Goal: Complete application form: Complete application form

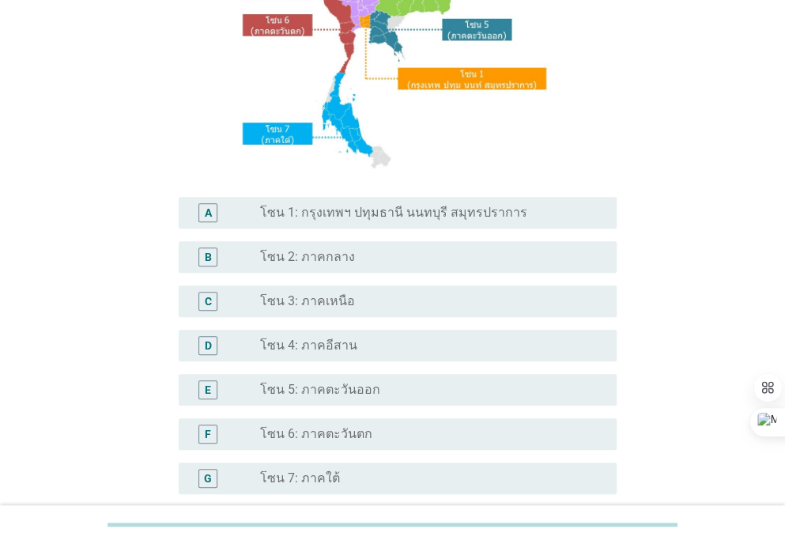
scroll to position [233, 0]
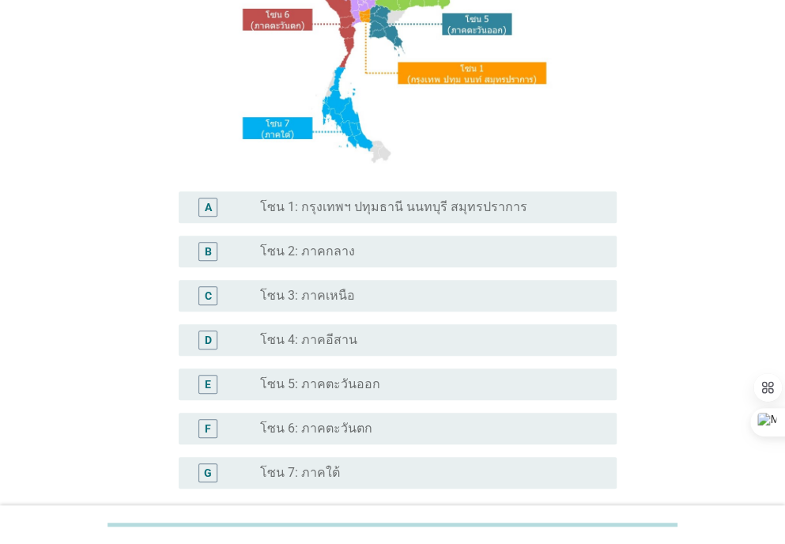
click at [342, 392] on div "radio_button_unchecked โซน 5: ภาคตะวันออก" at bounding box center [432, 384] width 344 height 19
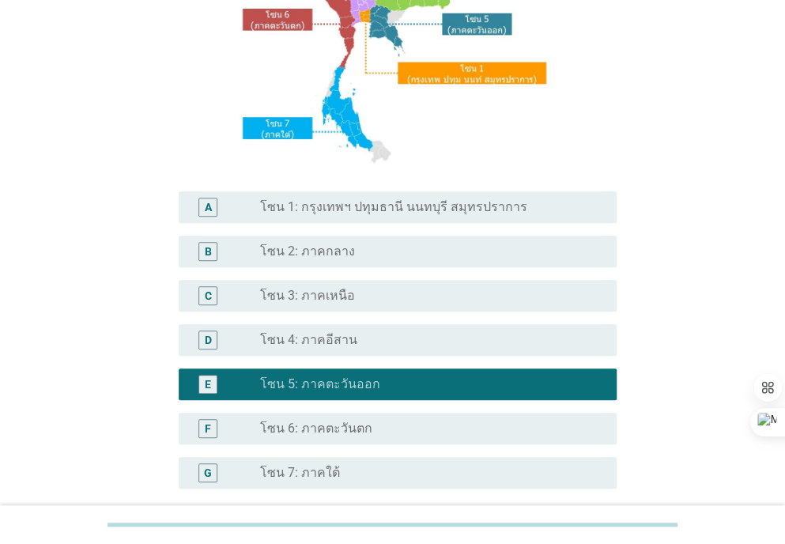
scroll to position [381, 0]
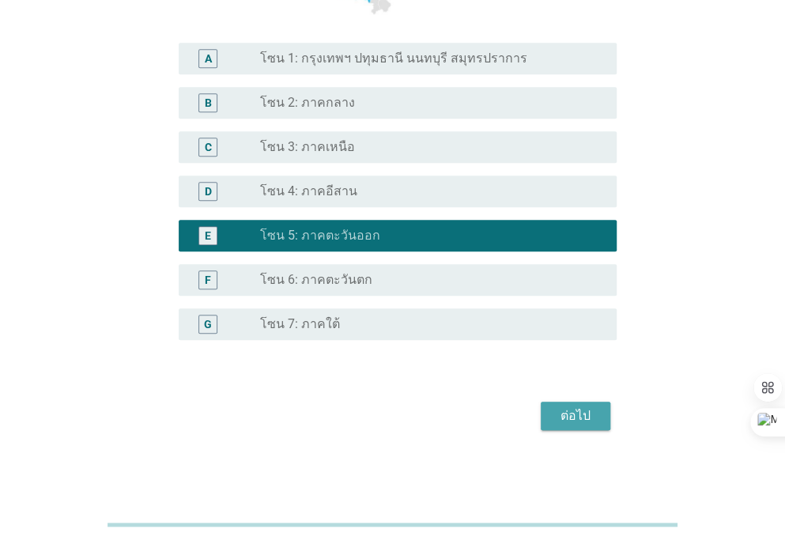
click at [574, 410] on div "ต่อไป" at bounding box center [576, 416] width 44 height 19
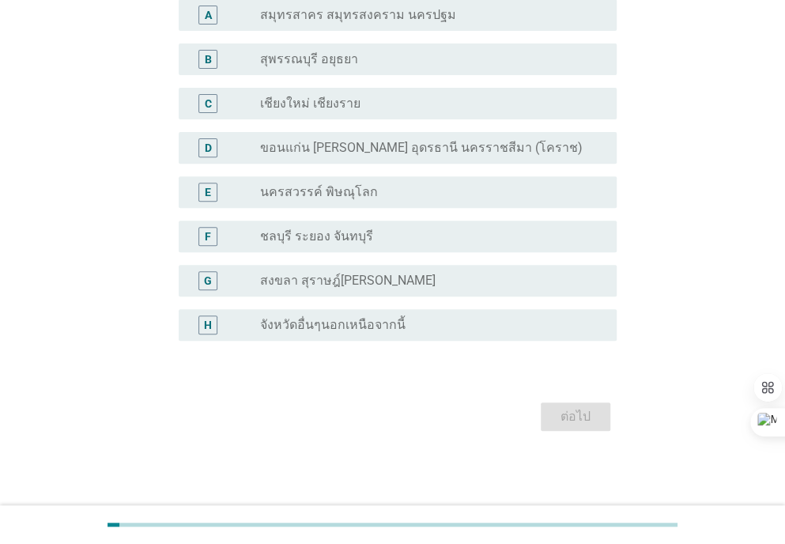
scroll to position [0, 0]
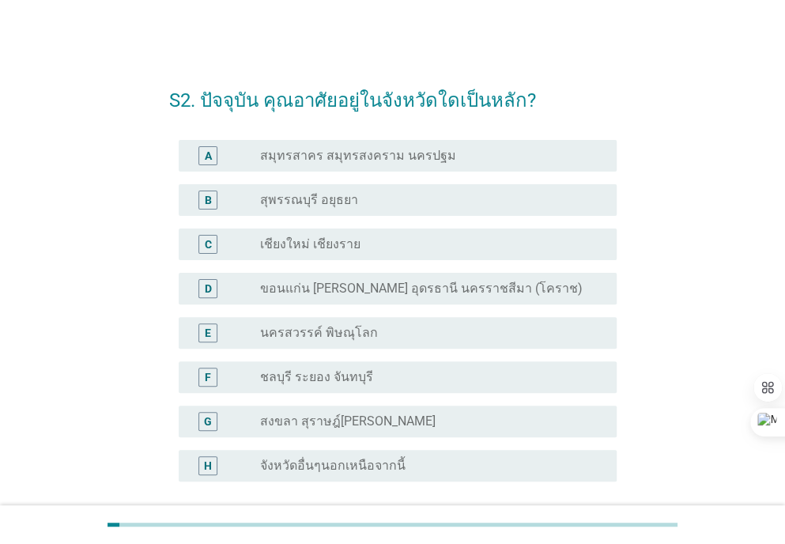
click at [326, 474] on div "radio_button_unchecked จังหวัดอื่นๆนอกเหนือจากนี้" at bounding box center [432, 465] width 344 height 19
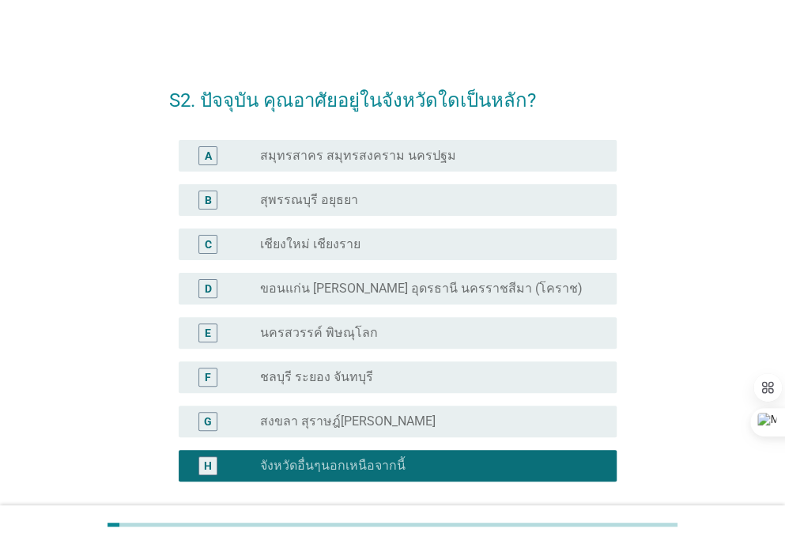
click at [347, 384] on label "ชลบุรี ระยอง จันทบุรี" at bounding box center [316, 377] width 113 height 16
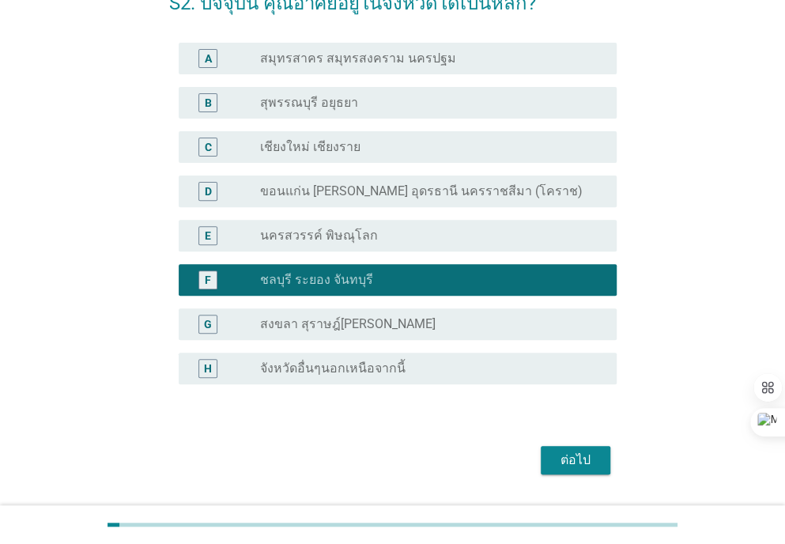
scroll to position [141, 0]
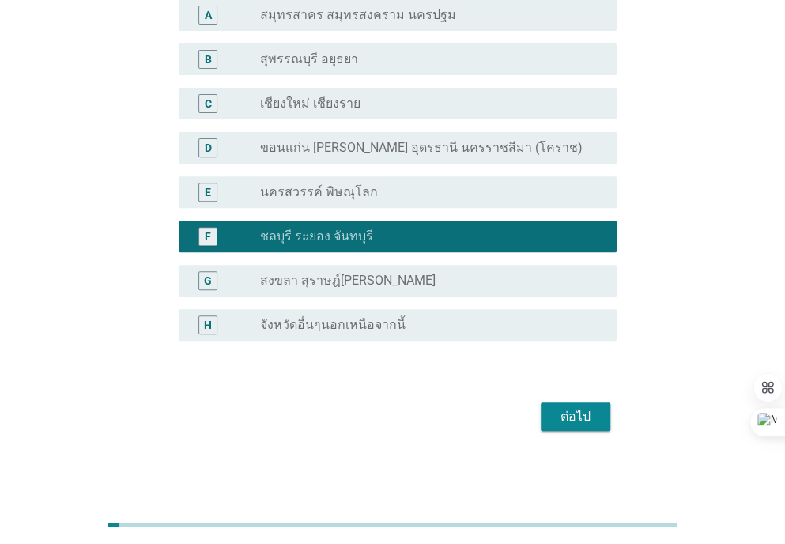
click at [572, 420] on div "ต่อไป" at bounding box center [576, 416] width 44 height 19
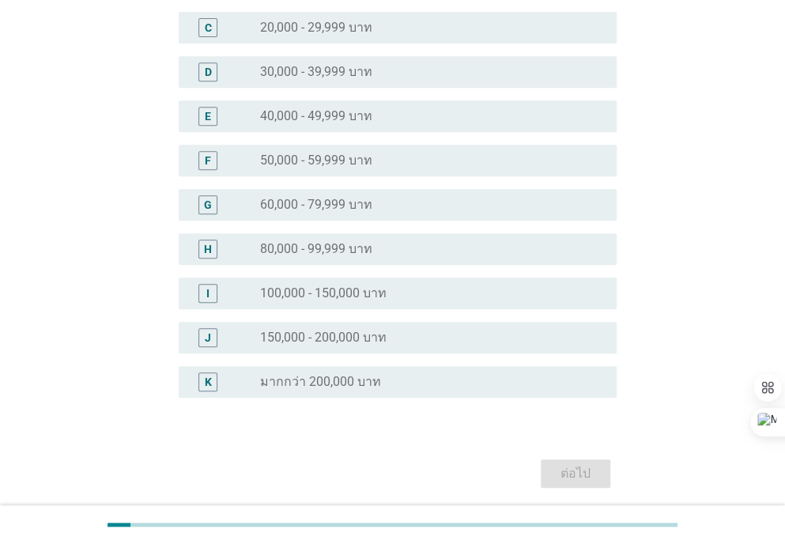
scroll to position [248, 0]
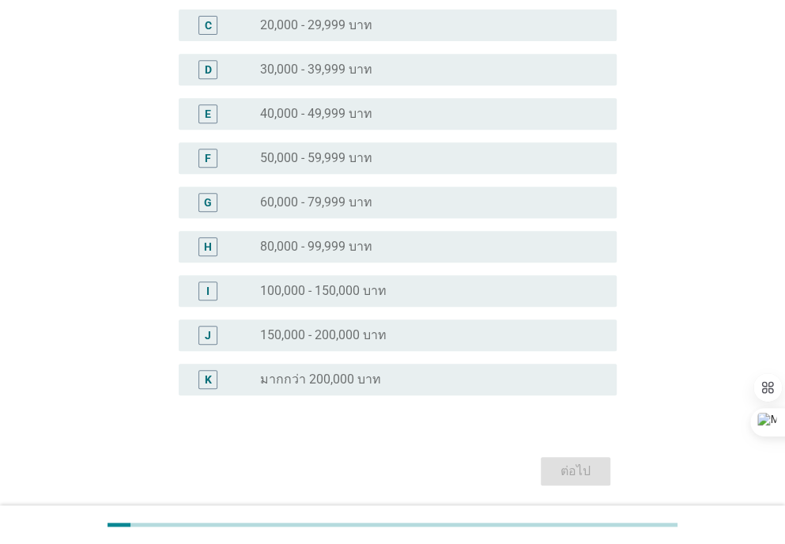
click at [407, 294] on div "radio_button_unchecked 100,000 - 150,000 บาท" at bounding box center [425, 291] width 331 height 16
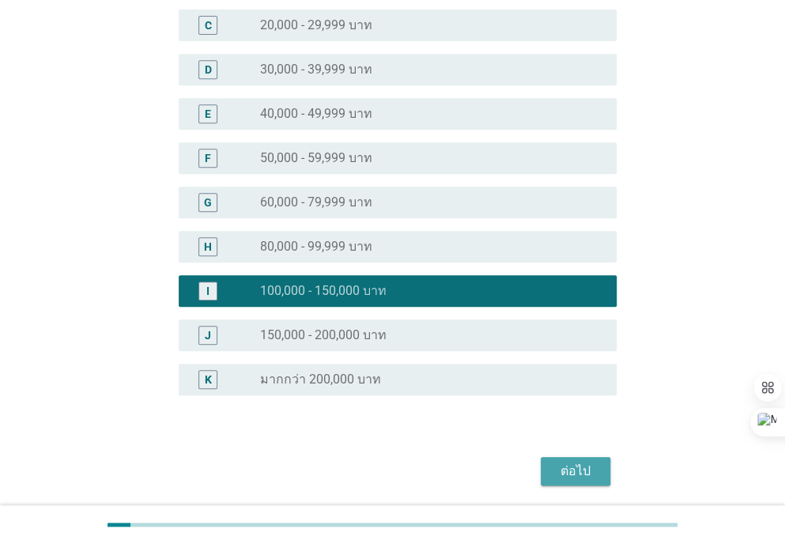
click at [563, 468] on div "ต่อไป" at bounding box center [576, 471] width 44 height 19
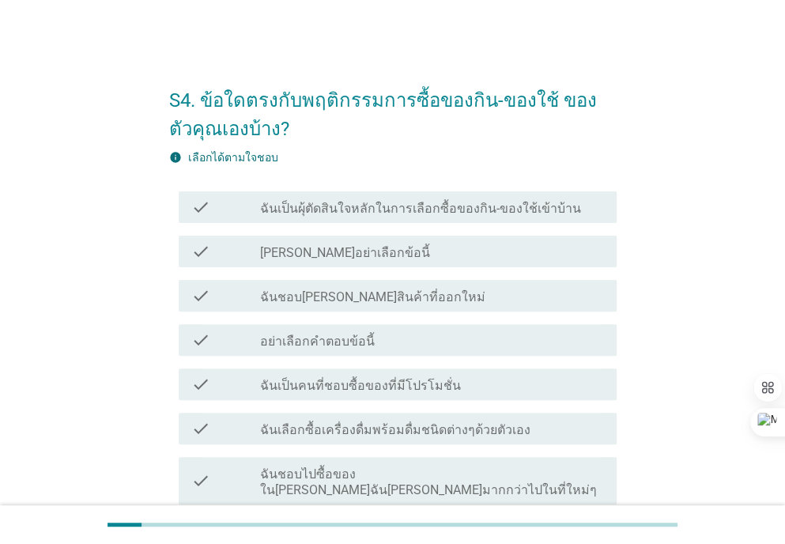
click at [533, 213] on label "ฉันเป็นผุ้ตัดสินใจหลักในการเลือกซื้อของกิน-ของใช้เข้าบ้าน" at bounding box center [420, 209] width 321 height 16
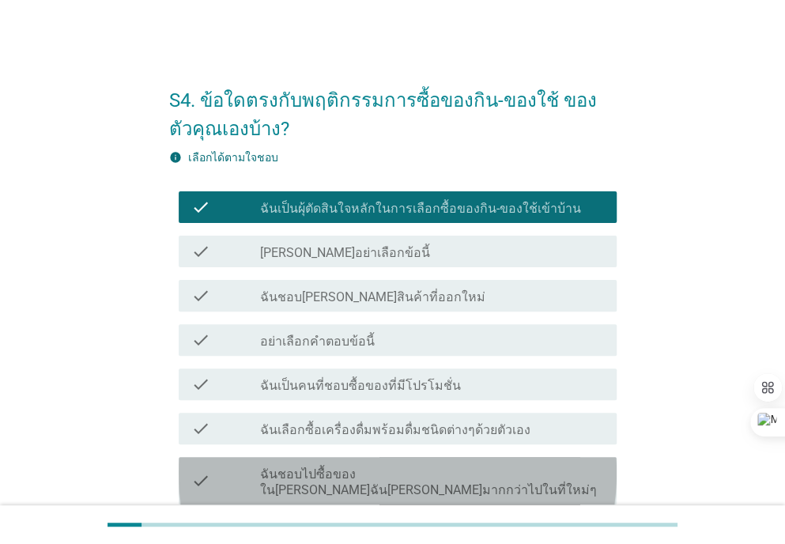
click at [571, 476] on div "check_box_outline_blank ฉันชอบไปซื้อของใน[PERSON_NAME]ฉัน[PERSON_NAME]มากกว่าไป…" at bounding box center [432, 480] width 344 height 35
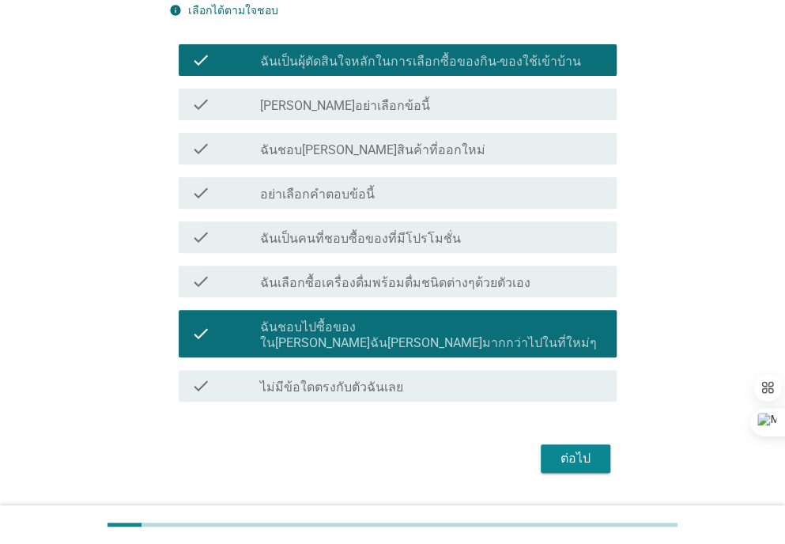
scroll to position [151, 0]
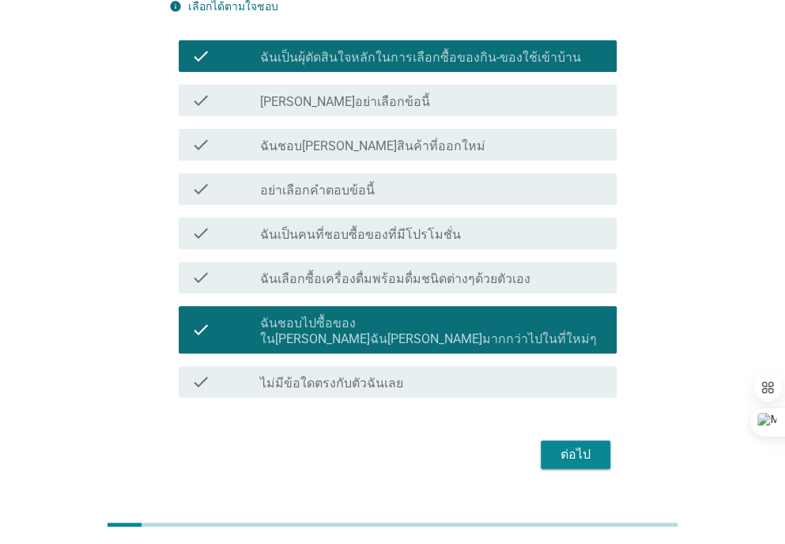
click at [584, 445] on div "ต่อไป" at bounding box center [576, 454] width 44 height 19
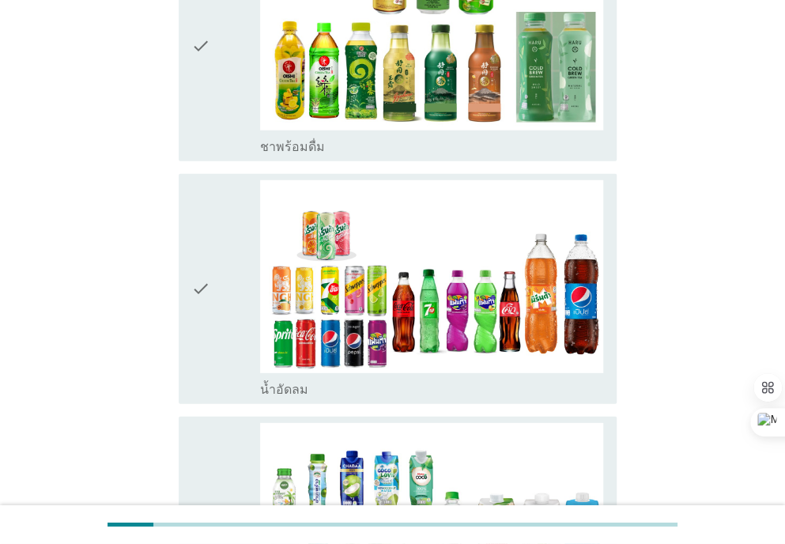
scroll to position [1612, 0]
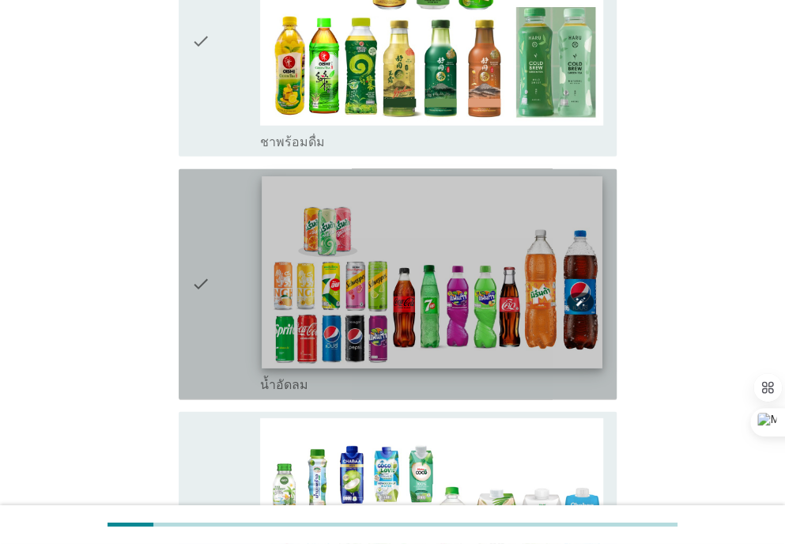
click at [524, 287] on img at bounding box center [432, 271] width 341 height 191
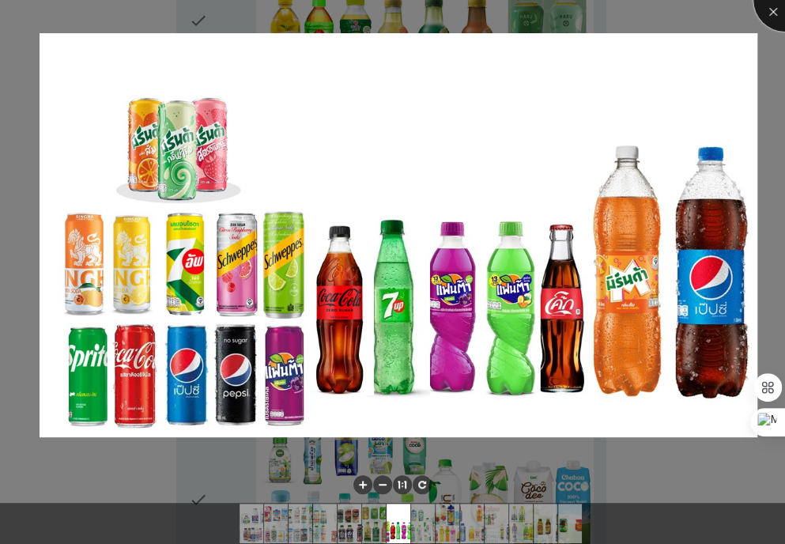
click at [774, 13] on div at bounding box center [785, -1] width 63 height 63
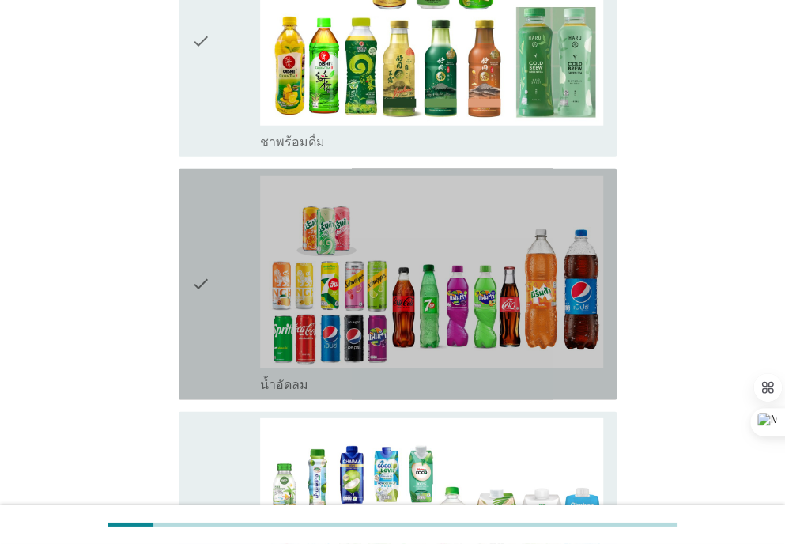
click at [199, 236] on icon "check" at bounding box center [200, 285] width 19 height 218
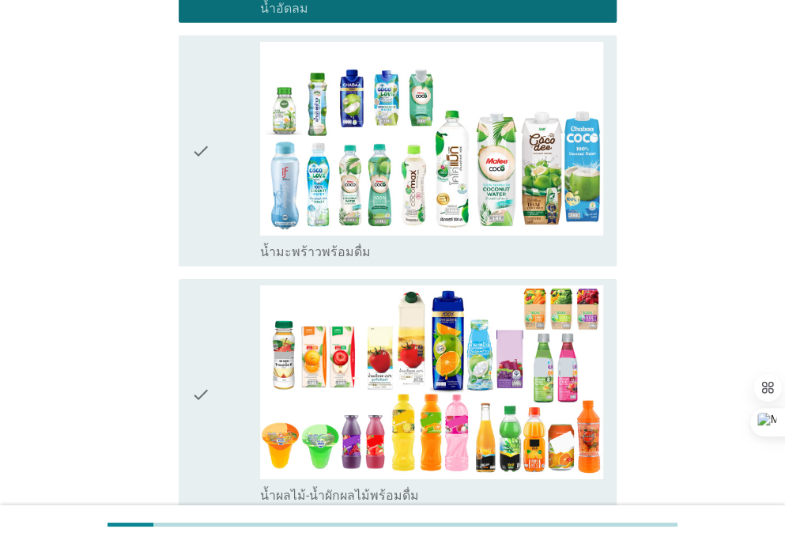
scroll to position [1992, 0]
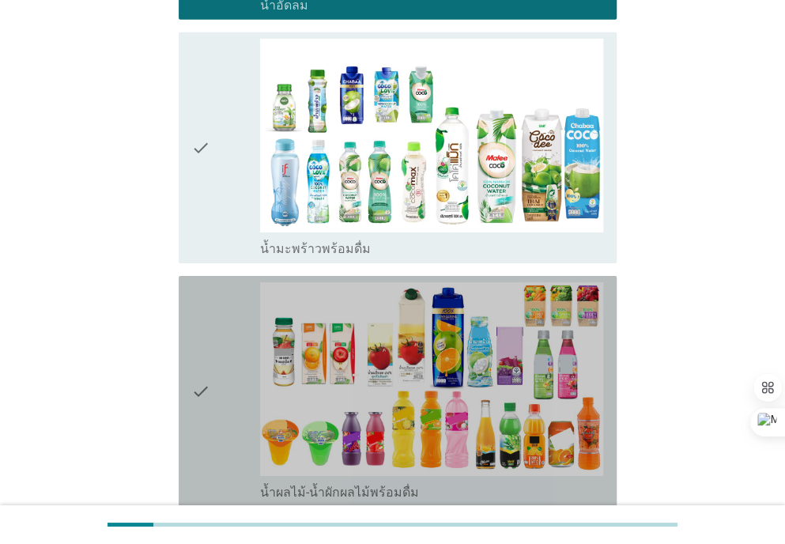
click at [202, 330] on icon "check" at bounding box center [200, 391] width 19 height 218
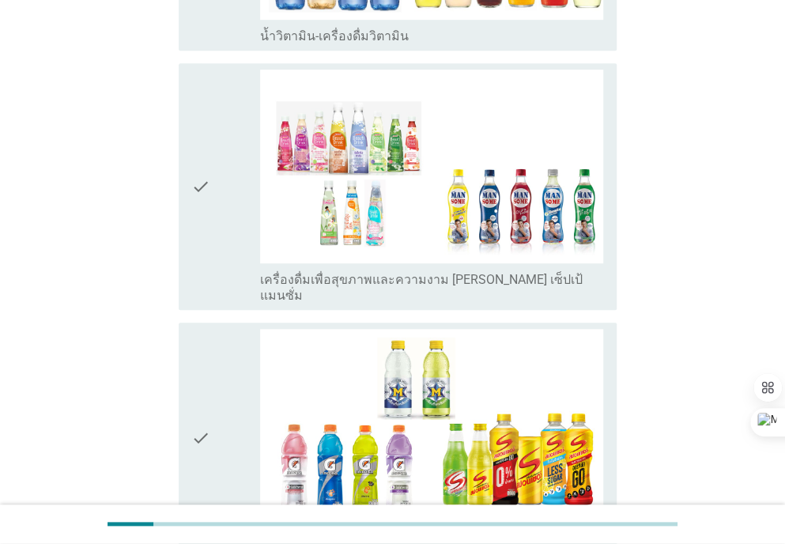
scroll to position [2723, 0]
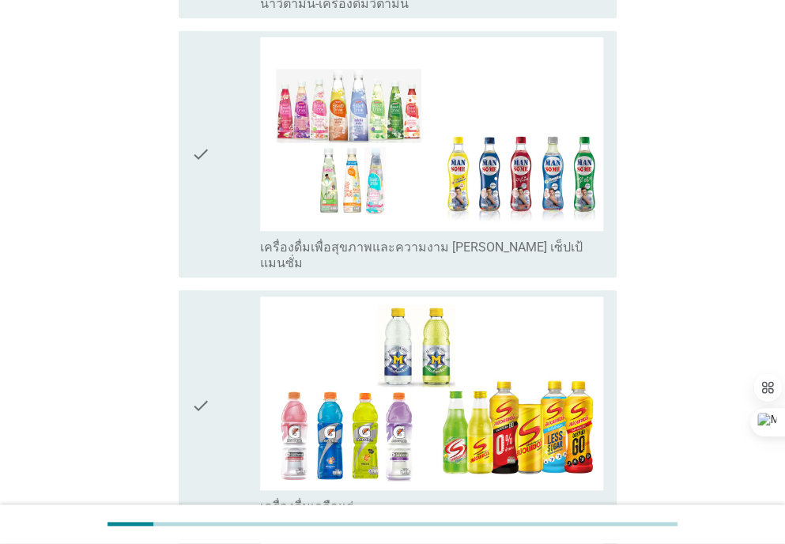
click at [201, 342] on icon "check" at bounding box center [200, 406] width 19 height 218
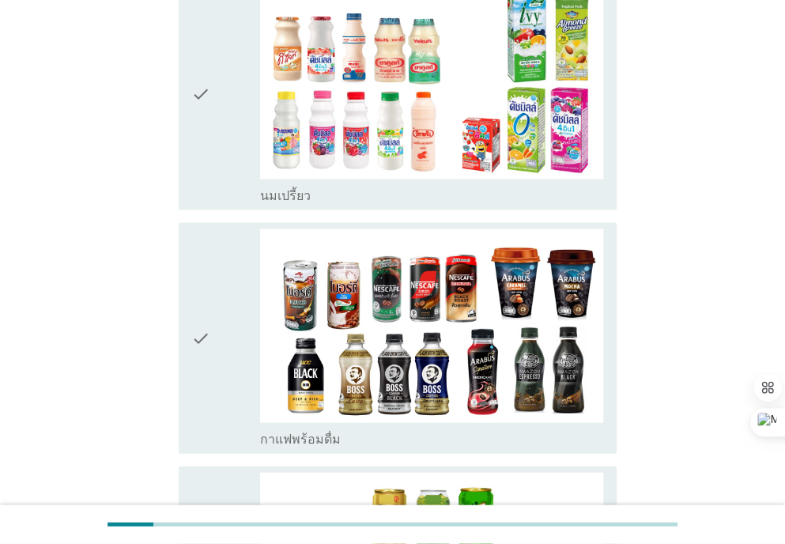
scroll to position [1052, 0]
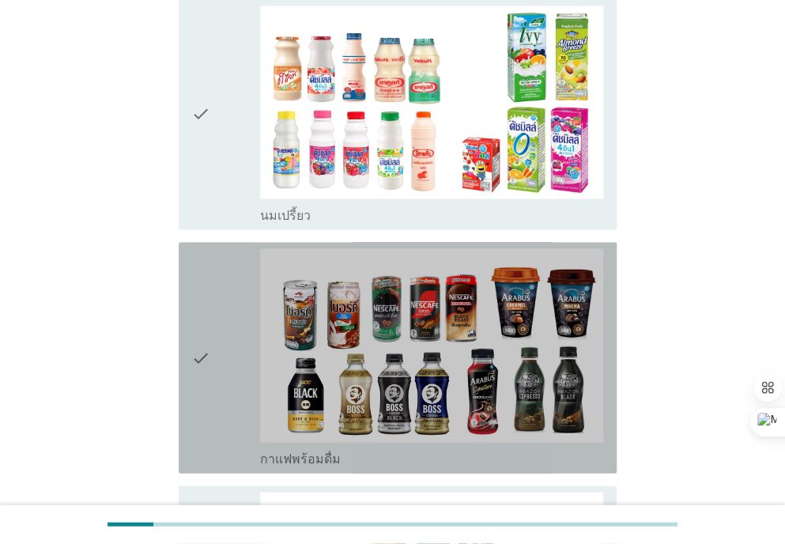
click at [206, 308] on icon "check" at bounding box center [200, 357] width 19 height 218
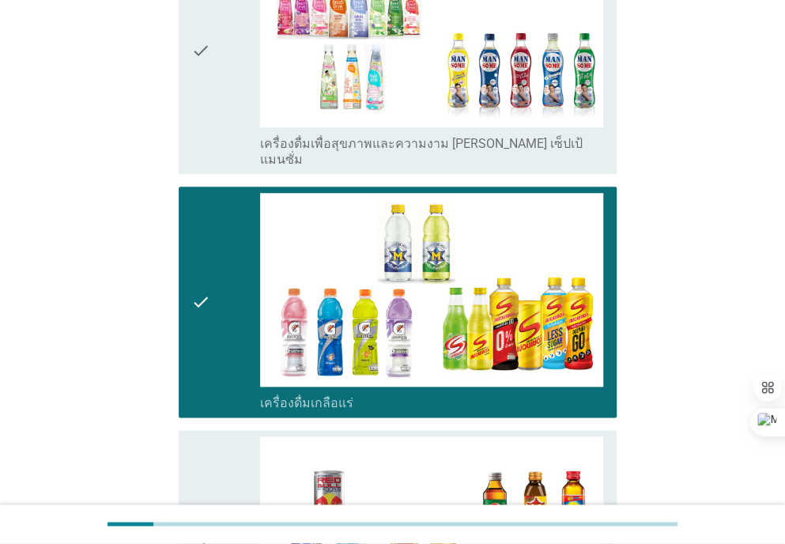
scroll to position [3350, 0]
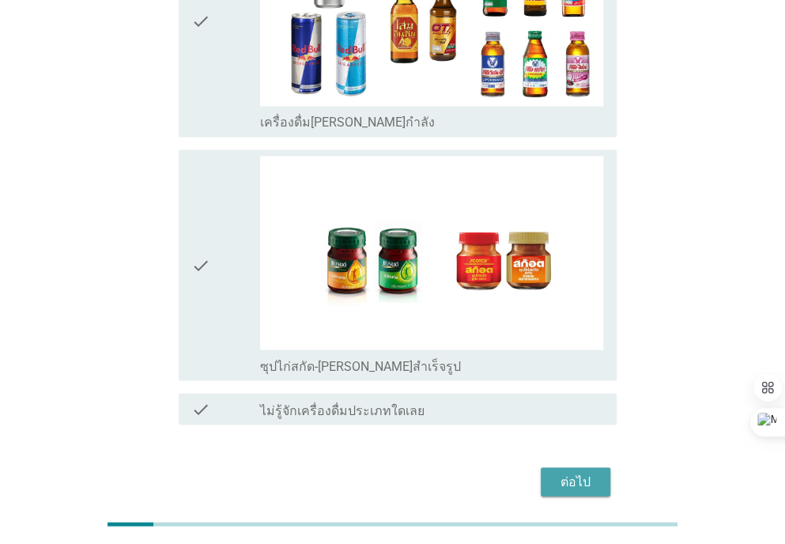
click at [577, 472] on div "ต่อไป" at bounding box center [576, 481] width 44 height 19
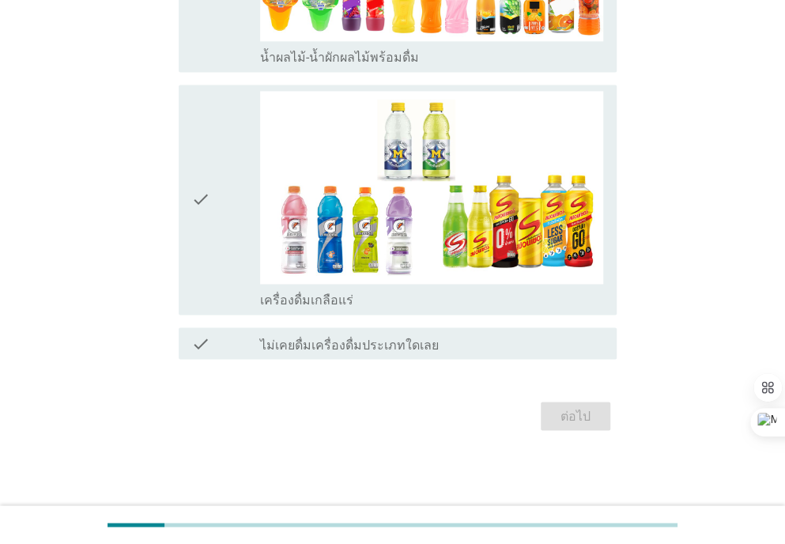
scroll to position [0, 0]
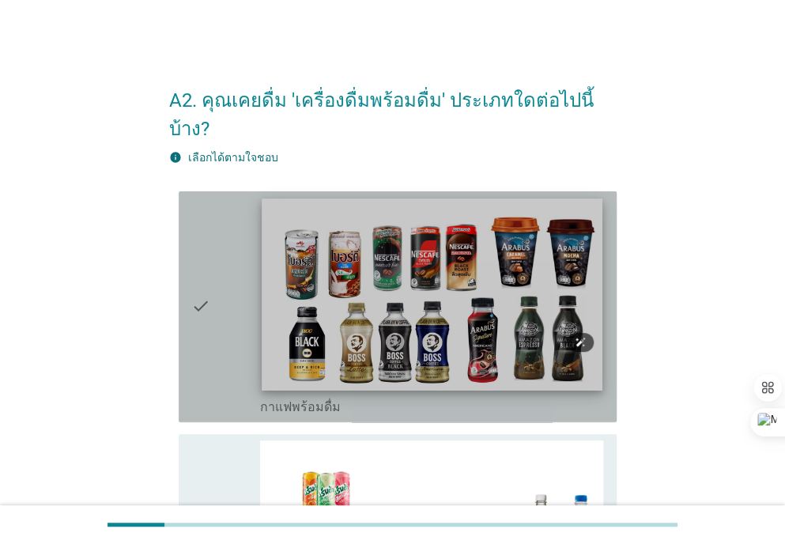
click at [547, 323] on img at bounding box center [432, 294] width 341 height 191
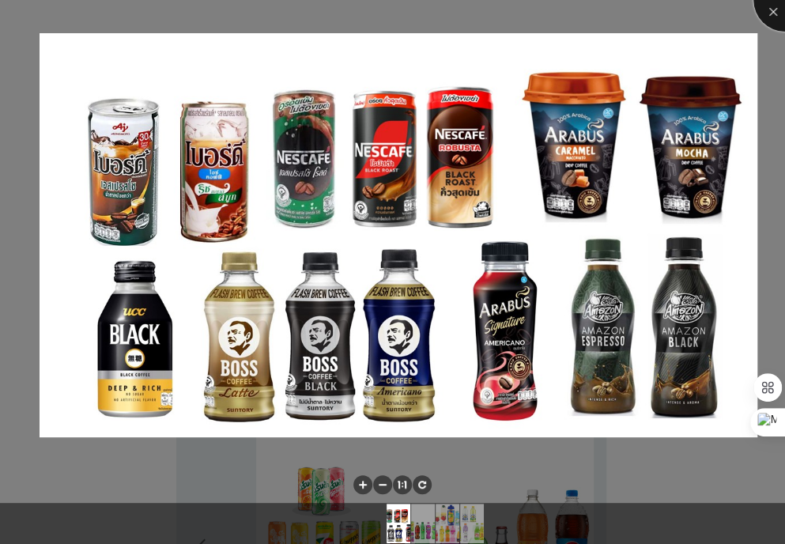
click at [776, 13] on div at bounding box center [785, -1] width 63 height 63
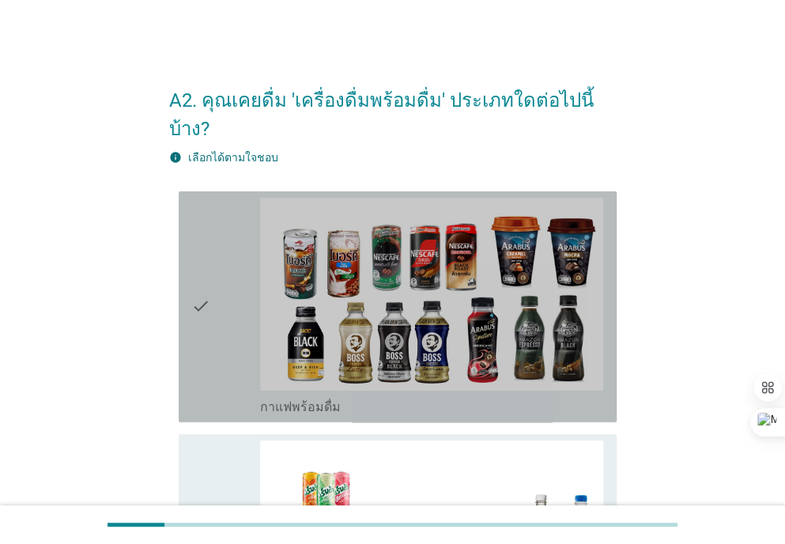
click at [203, 306] on icon "check" at bounding box center [200, 307] width 19 height 218
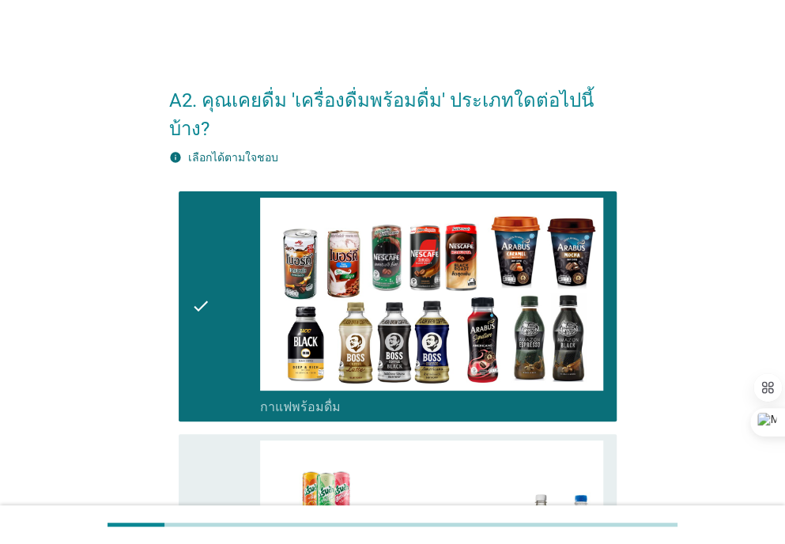
click at [228, 472] on div "check" at bounding box center [225, 550] width 69 height 218
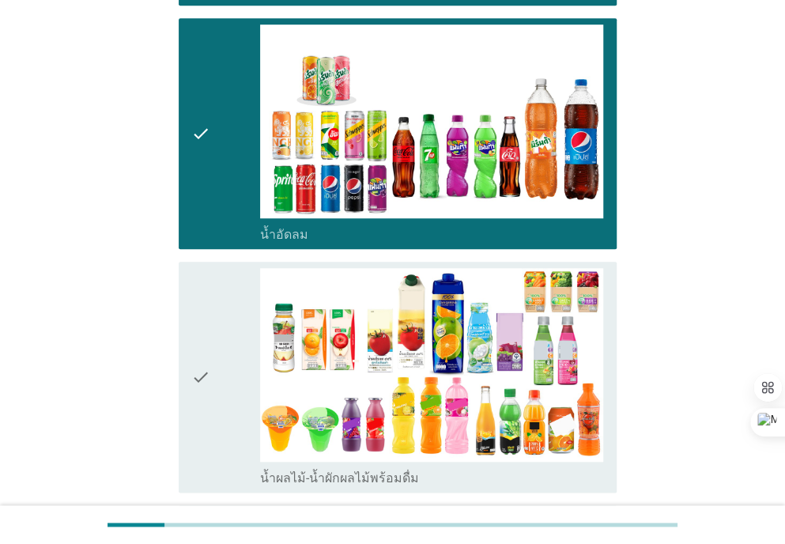
scroll to position [422, 0]
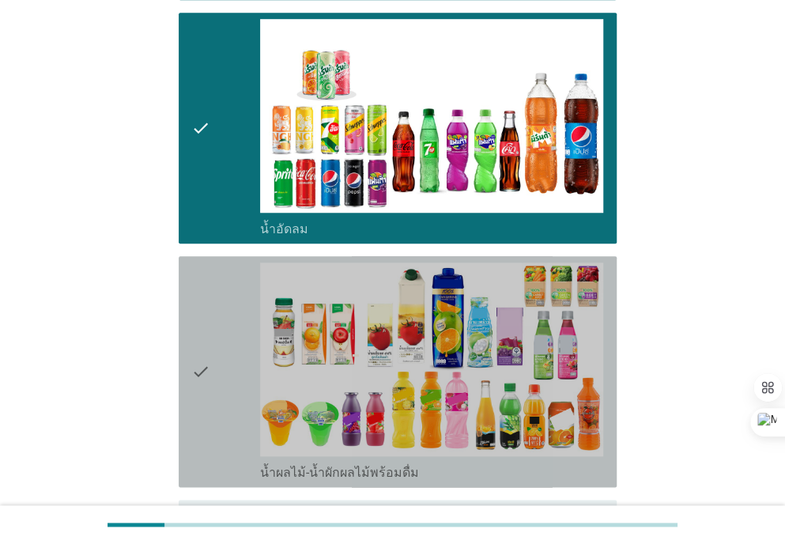
click at [221, 380] on div "check" at bounding box center [225, 372] width 69 height 218
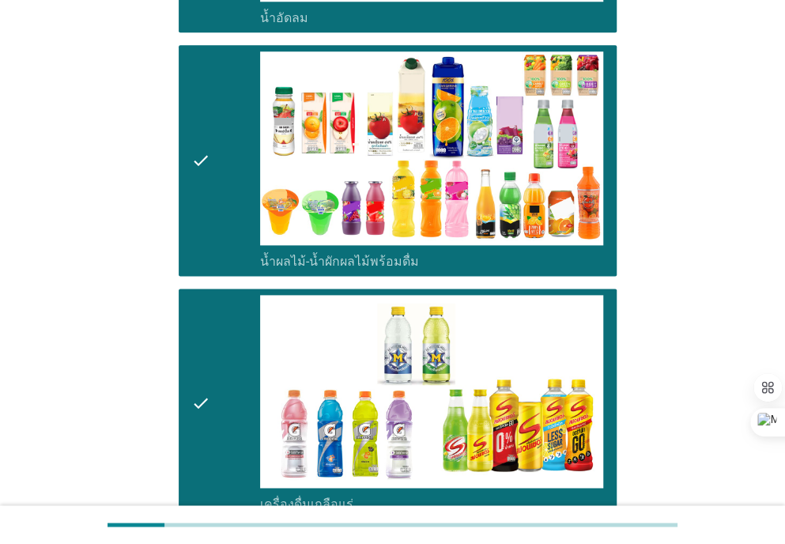
scroll to position [807, 0]
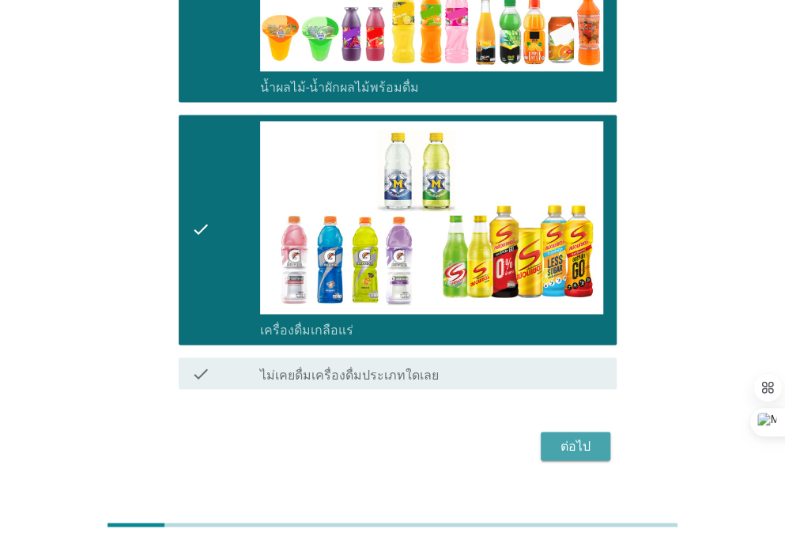
click at [576, 437] on div "ต่อไป" at bounding box center [576, 446] width 44 height 19
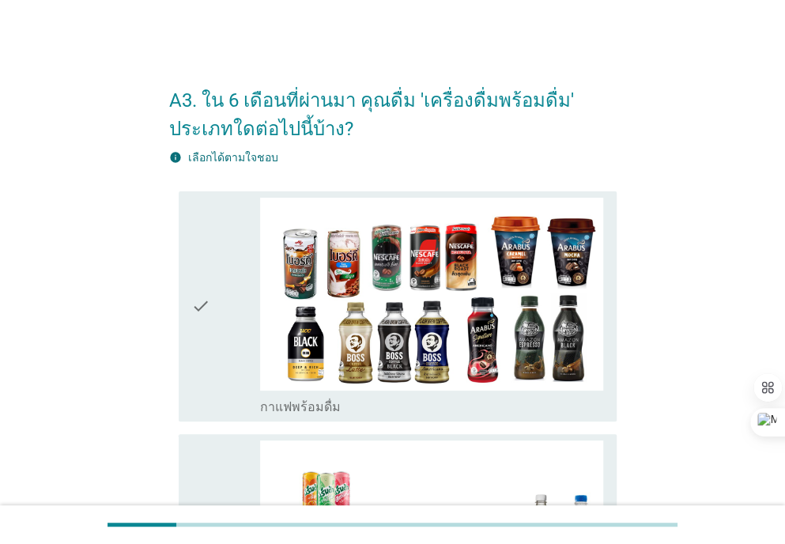
click at [224, 317] on div "check" at bounding box center [225, 307] width 69 height 218
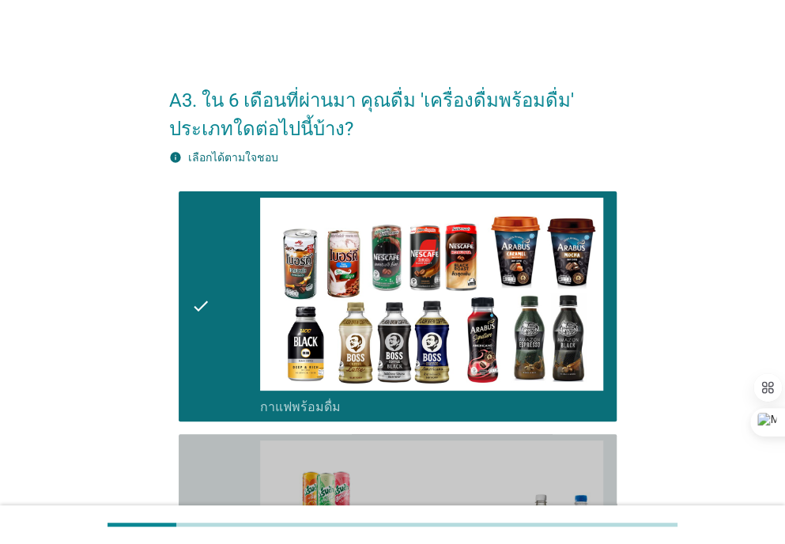
click at [236, 489] on div "check" at bounding box center [225, 550] width 69 height 218
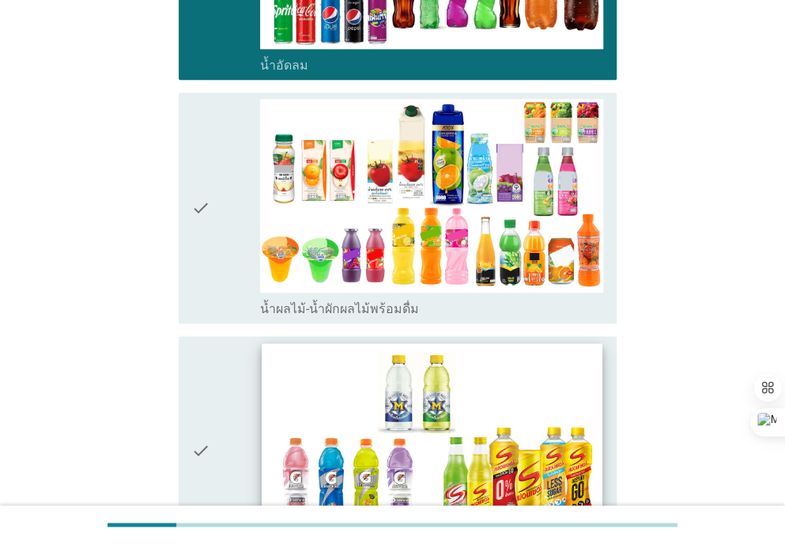
scroll to position [584, 0]
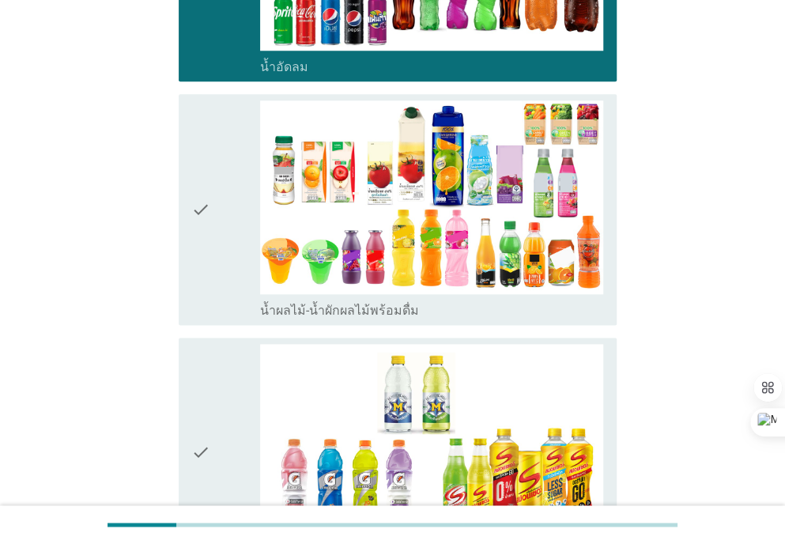
click at [218, 471] on div "check" at bounding box center [225, 453] width 69 height 218
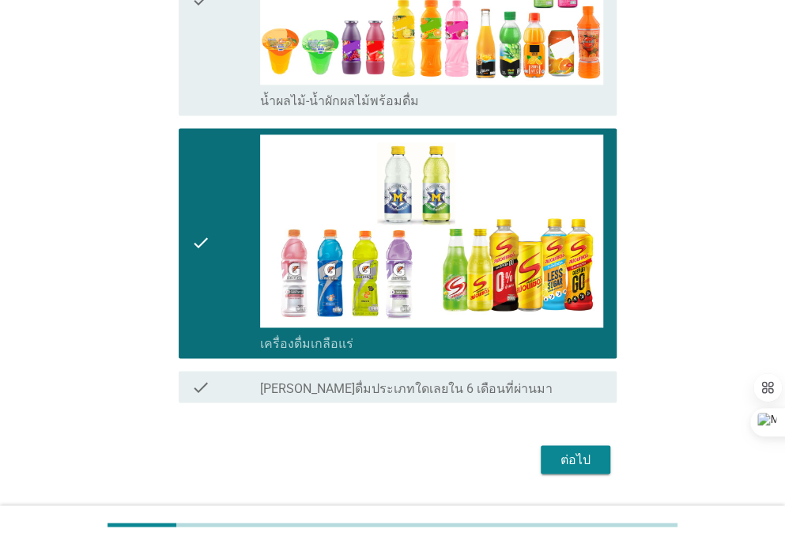
scroll to position [806, 0]
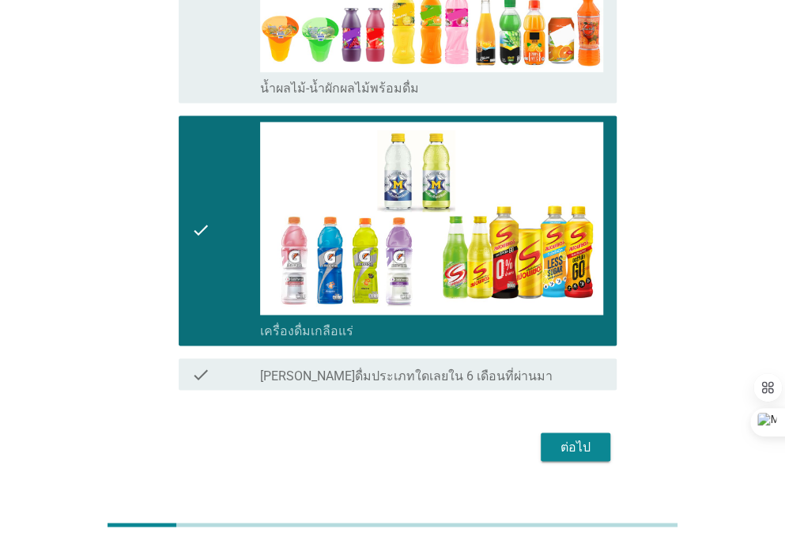
click at [563, 458] on button "ต่อไป" at bounding box center [576, 447] width 70 height 28
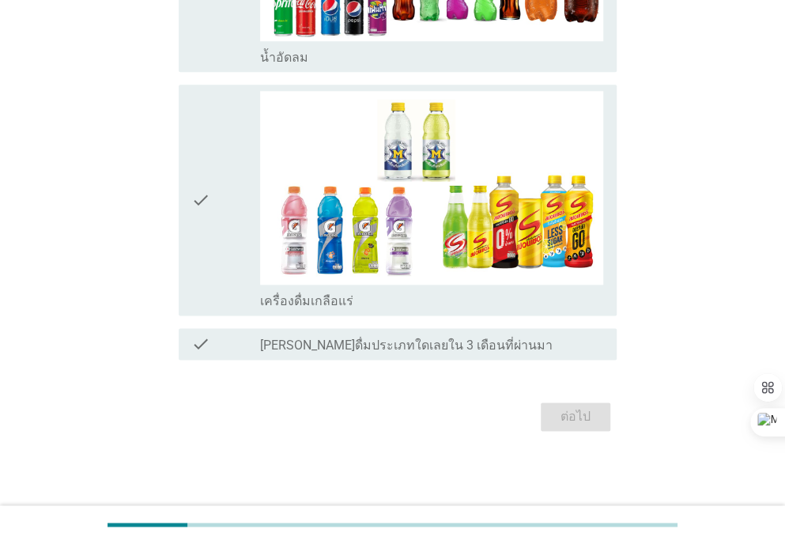
scroll to position [0, 0]
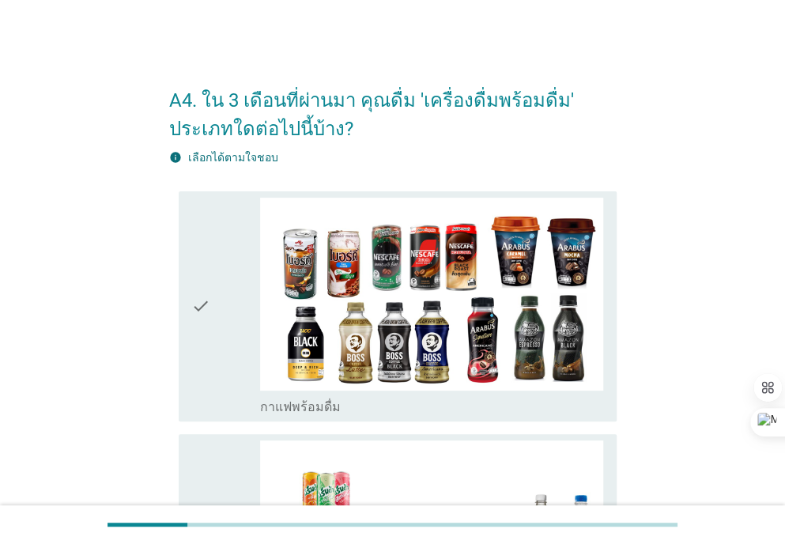
click at [214, 317] on div "check" at bounding box center [225, 307] width 69 height 218
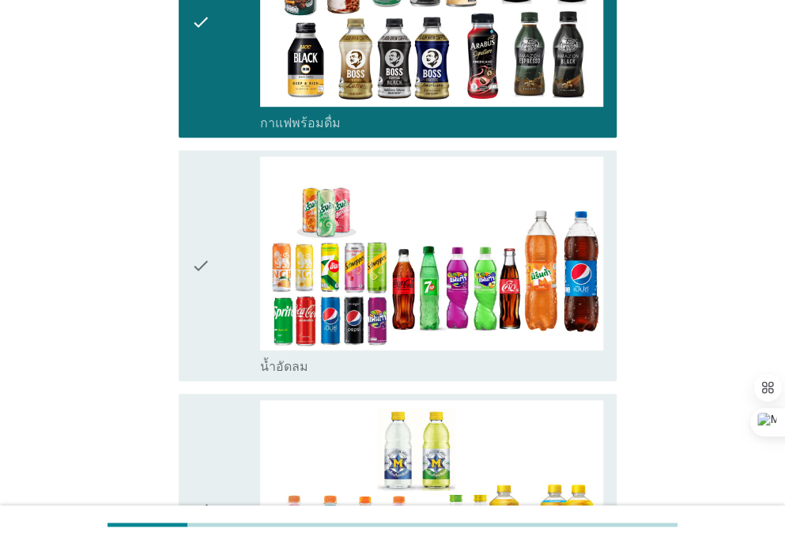
scroll to position [274, 0]
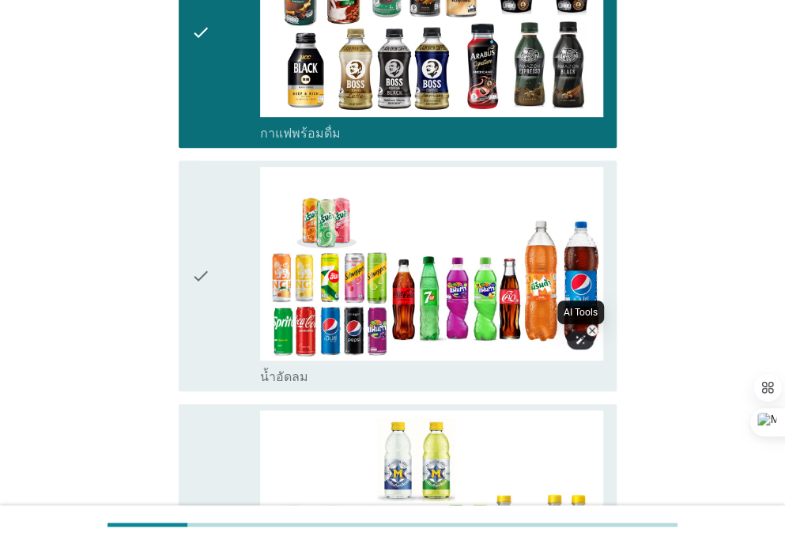
click at [567, 334] on div at bounding box center [580, 340] width 27 height 19
click at [199, 272] on icon "check" at bounding box center [200, 276] width 19 height 218
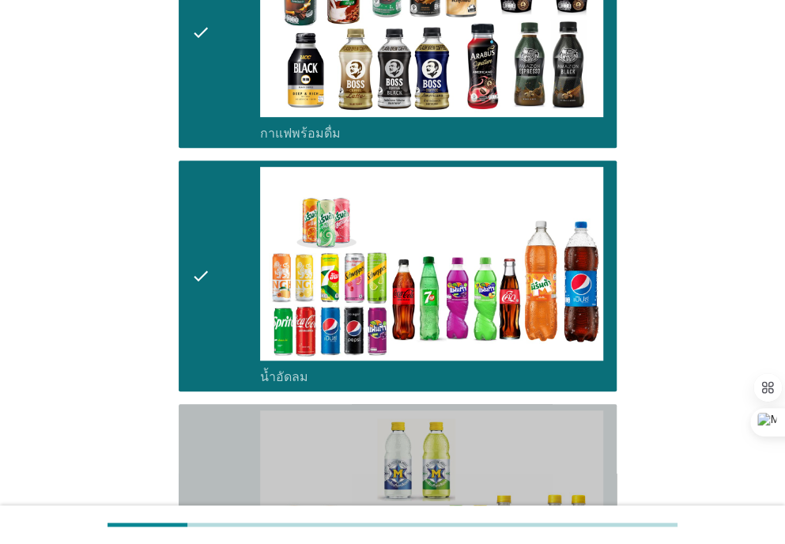
click at [221, 482] on div "check" at bounding box center [225, 519] width 69 height 218
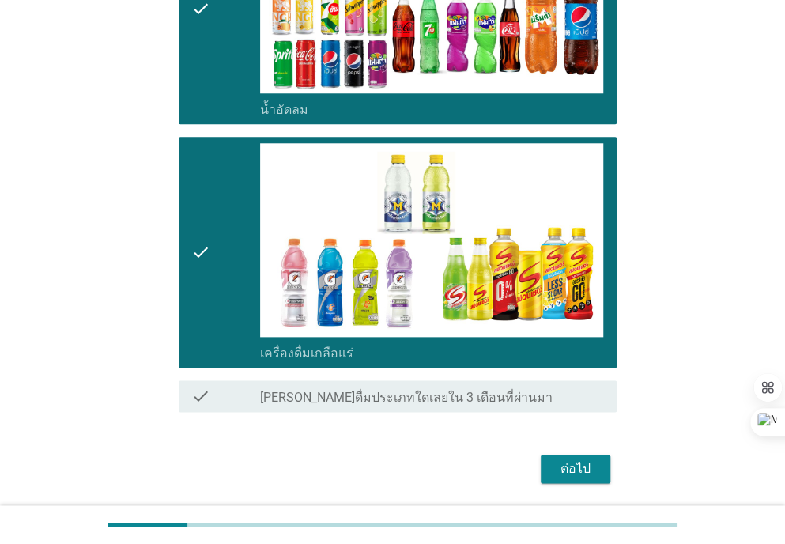
scroll to position [592, 0]
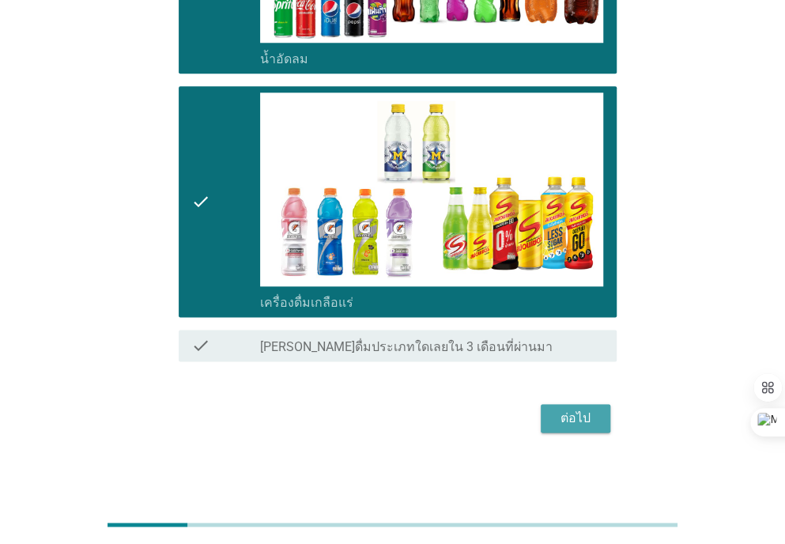
click at [573, 418] on div "ต่อไป" at bounding box center [576, 418] width 44 height 19
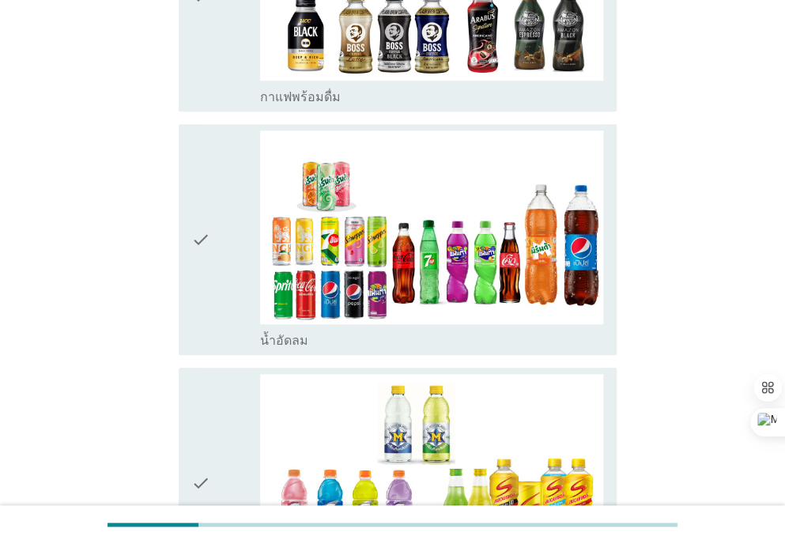
scroll to position [318, 0]
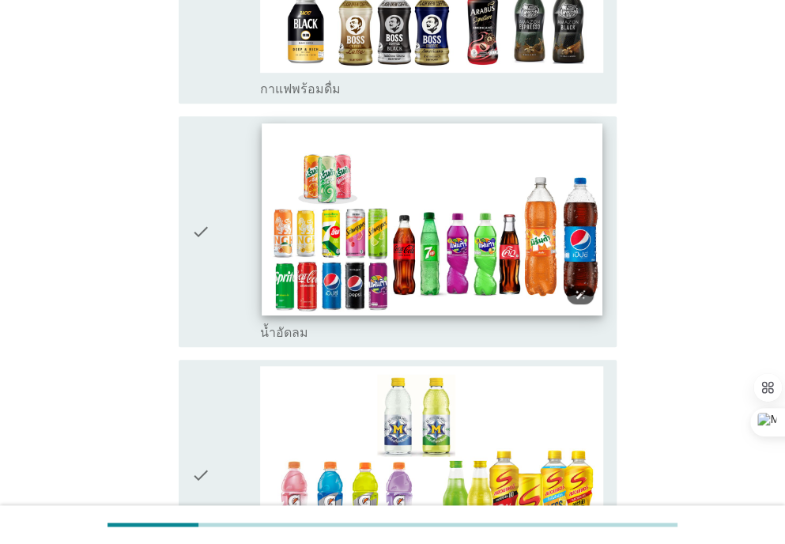
click at [558, 187] on img at bounding box center [432, 218] width 341 height 191
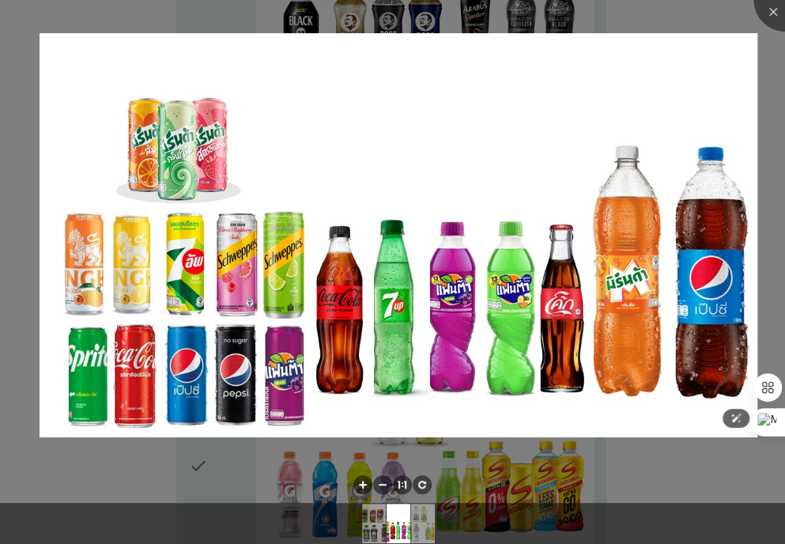
click at [354, 422] on div at bounding box center [392, 272] width 785 height 544
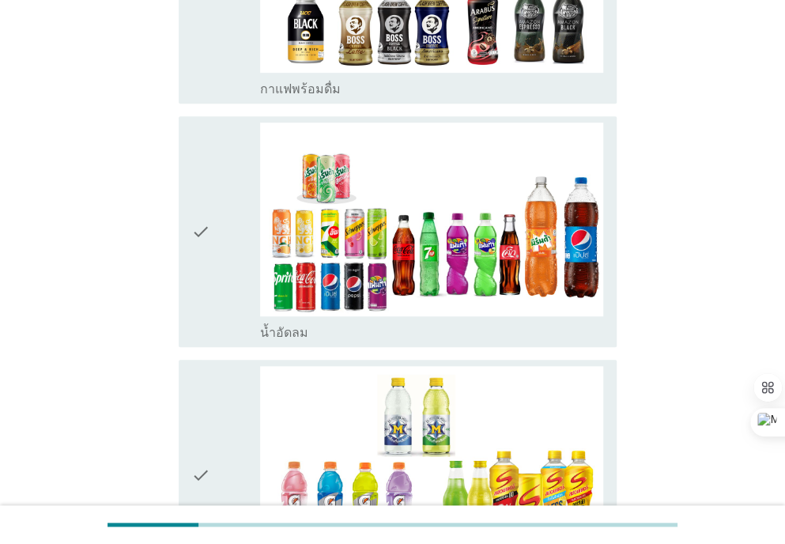
click at [204, 255] on icon "check" at bounding box center [200, 232] width 19 height 218
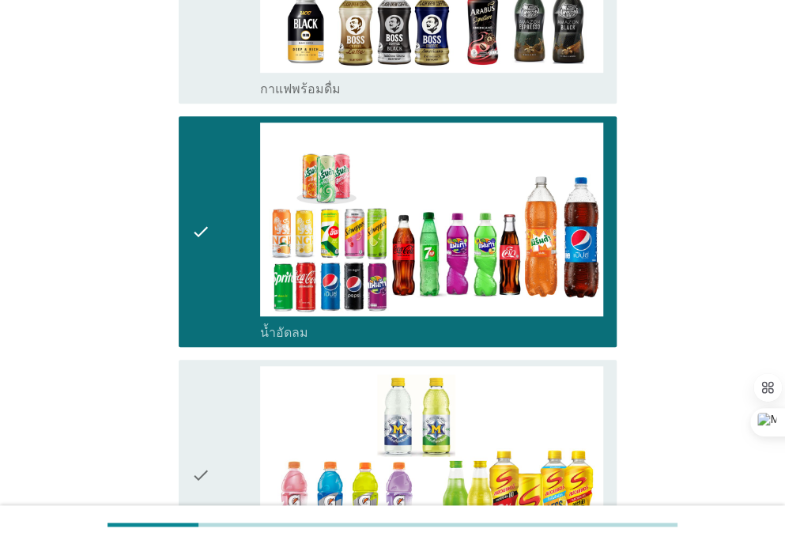
click at [194, 456] on icon "check" at bounding box center [200, 475] width 19 height 218
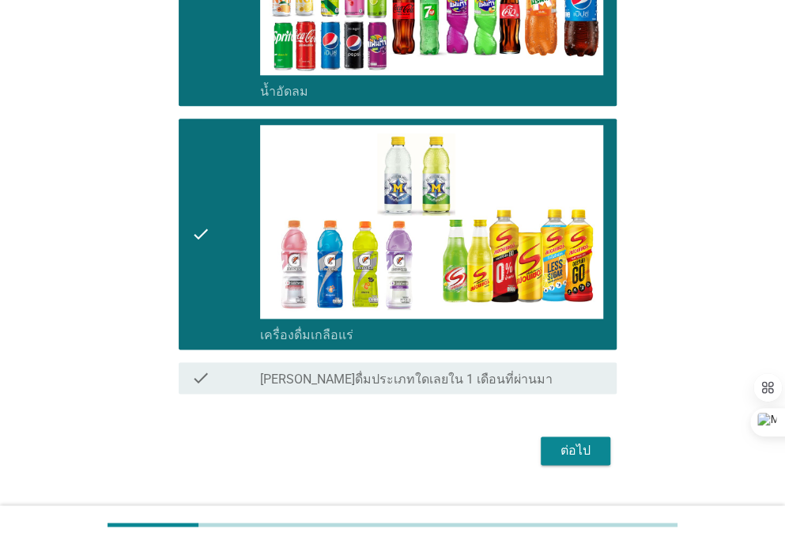
scroll to position [592, 0]
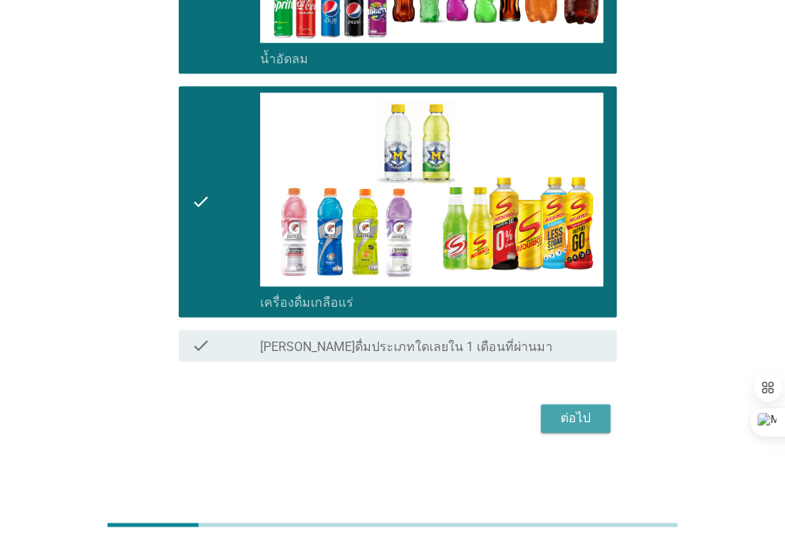
click at [577, 422] on div "ต่อไป" at bounding box center [576, 418] width 44 height 19
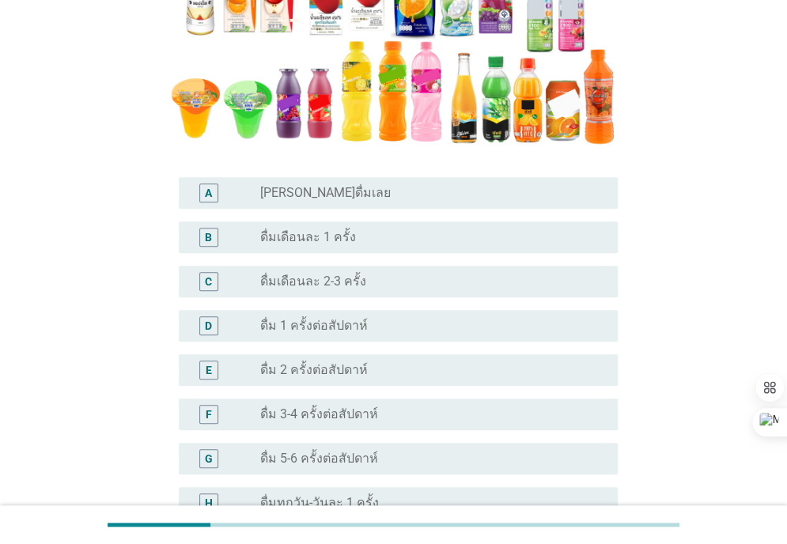
scroll to position [345, 0]
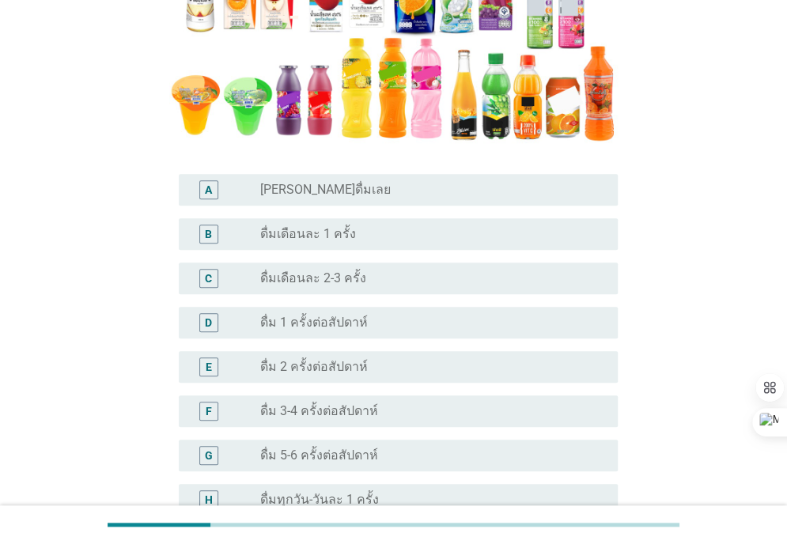
click at [346, 277] on label "ดื่มเดือนละ 2-3 ครั้ง" at bounding box center [313, 278] width 106 height 16
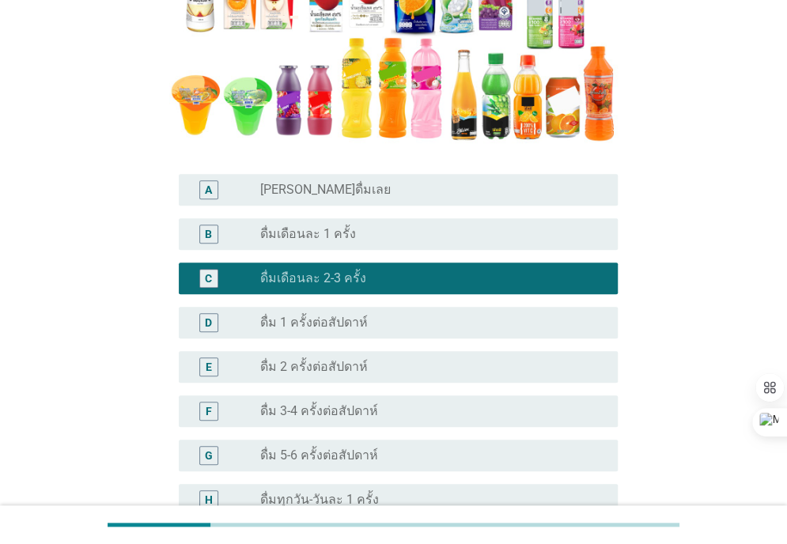
click at [400, 237] on div "radio_button_unchecked ดื่มเดือนละ 1 ครั้ง" at bounding box center [426, 234] width 332 height 16
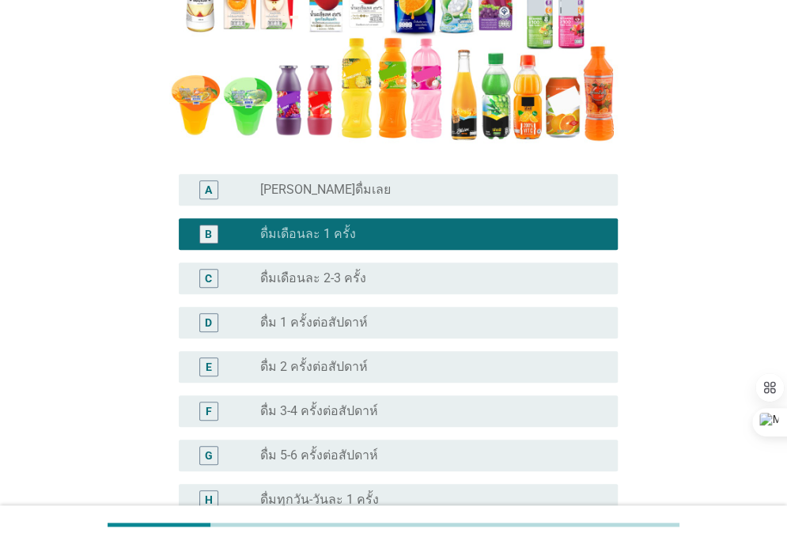
scroll to position [563, 0]
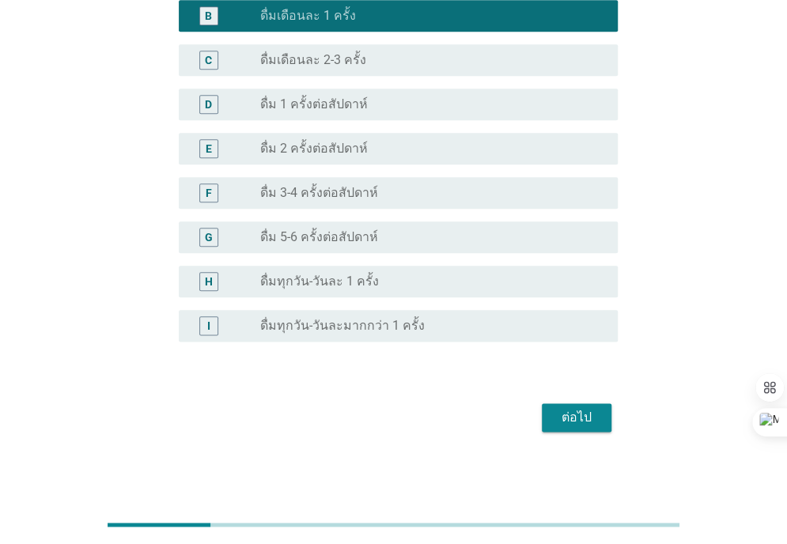
click at [574, 408] on div "ต่อไป" at bounding box center [576, 417] width 44 height 19
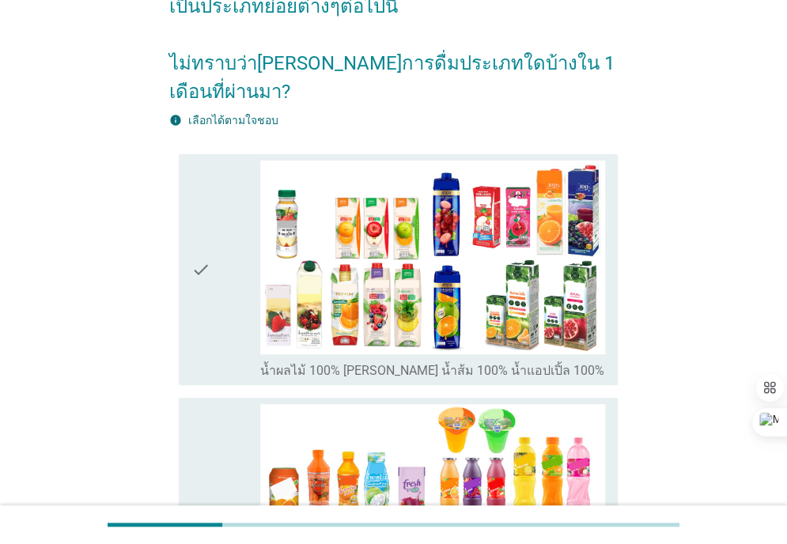
scroll to position [124, 0]
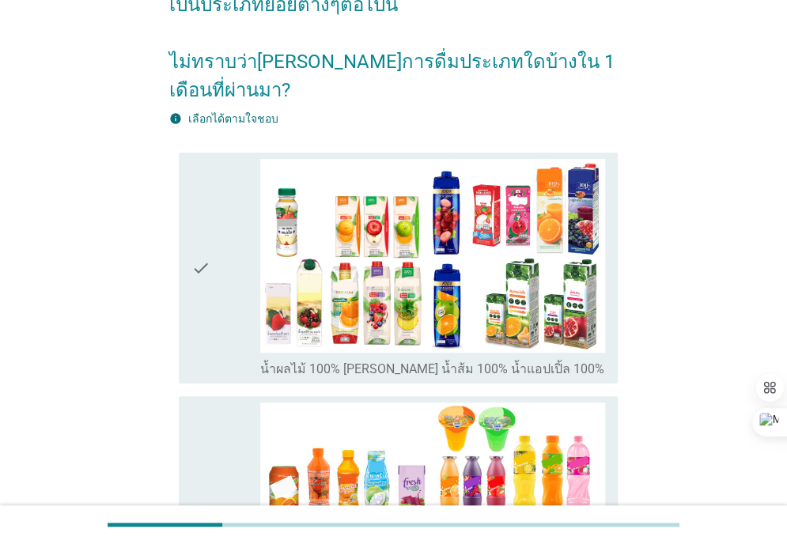
click at [217, 482] on div "check" at bounding box center [225, 520] width 69 height 234
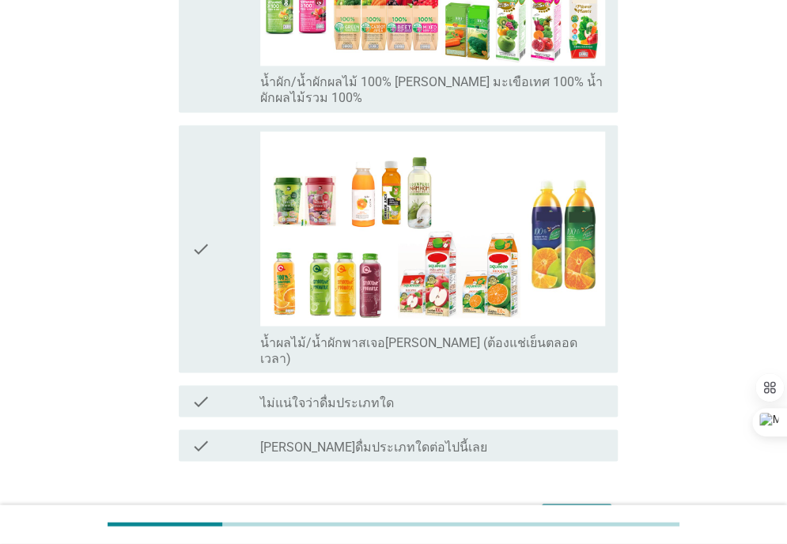
scroll to position [958, 0]
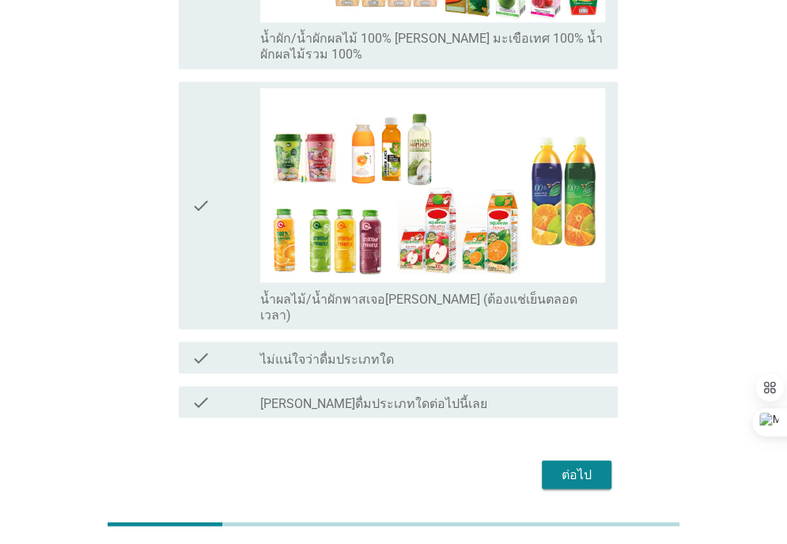
click at [568, 465] on div "ต่อไป" at bounding box center [576, 474] width 44 height 19
